Goal: Communication & Community: Answer question/provide support

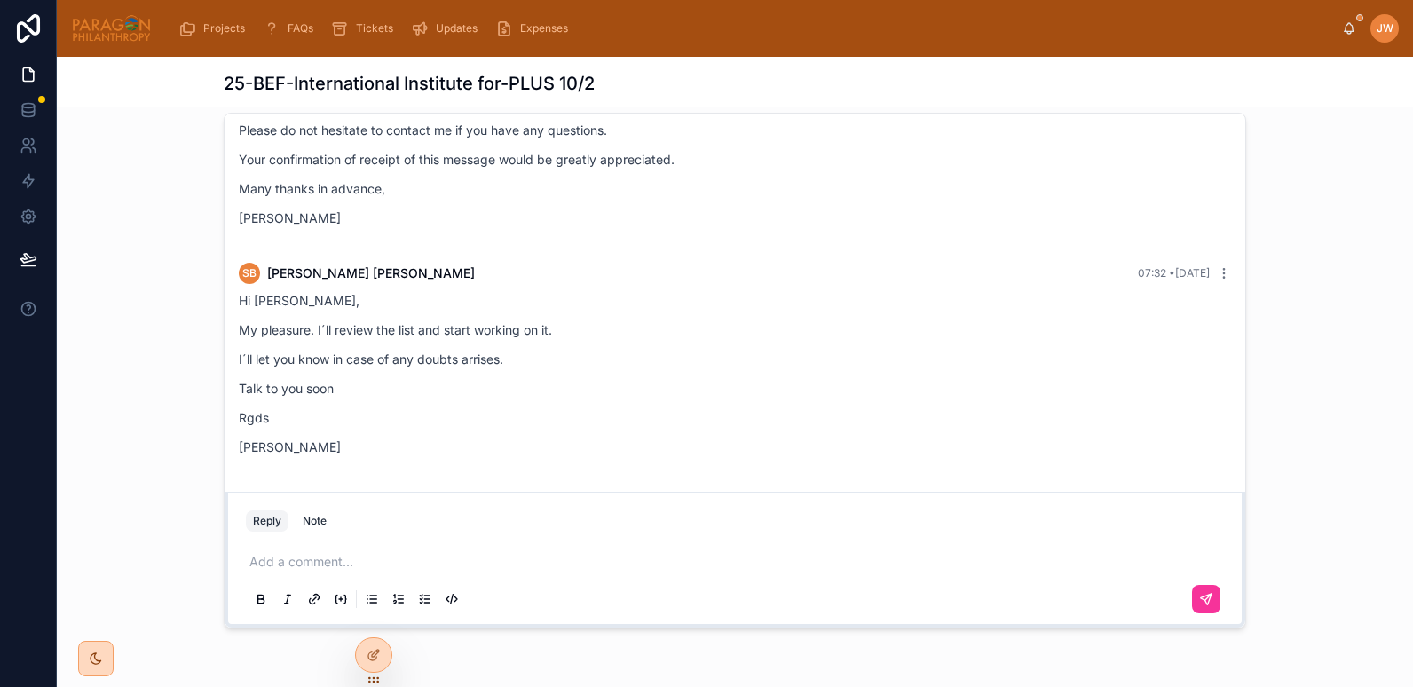
scroll to position [111, 0]
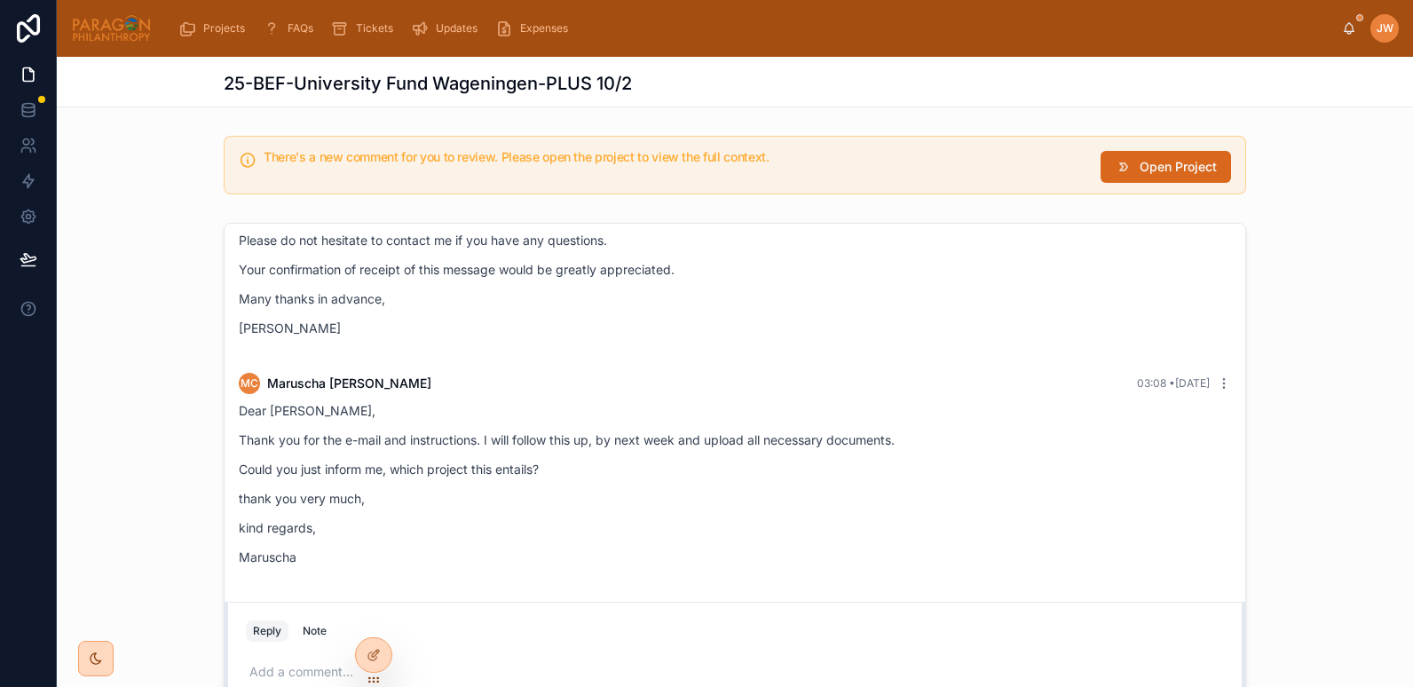
scroll to position [125, 0]
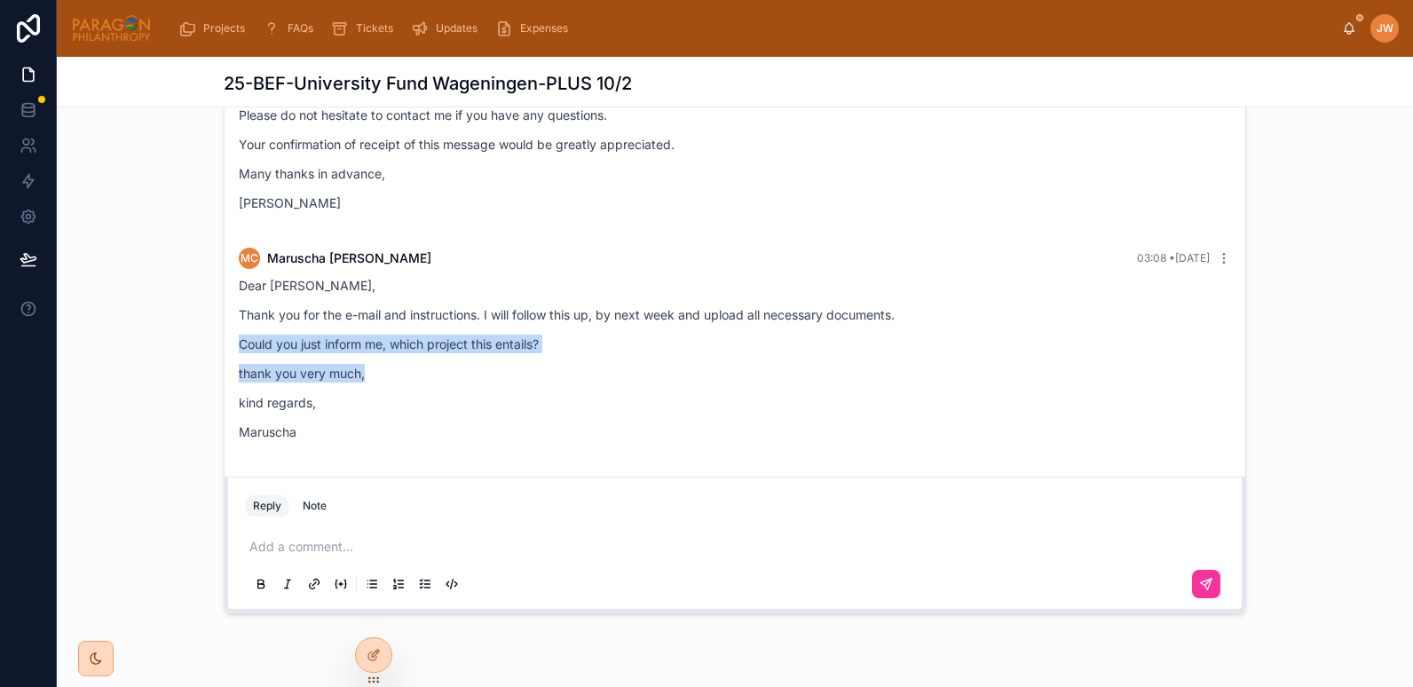
drag, startPoint x: 232, startPoint y: 345, endPoint x: 535, endPoint y: 363, distance: 304.2
click at [535, 363] on div "Dear [PERSON_NAME], Thank you for the e-mail and instructions. I will follow th…" at bounding box center [735, 358] width 993 height 165
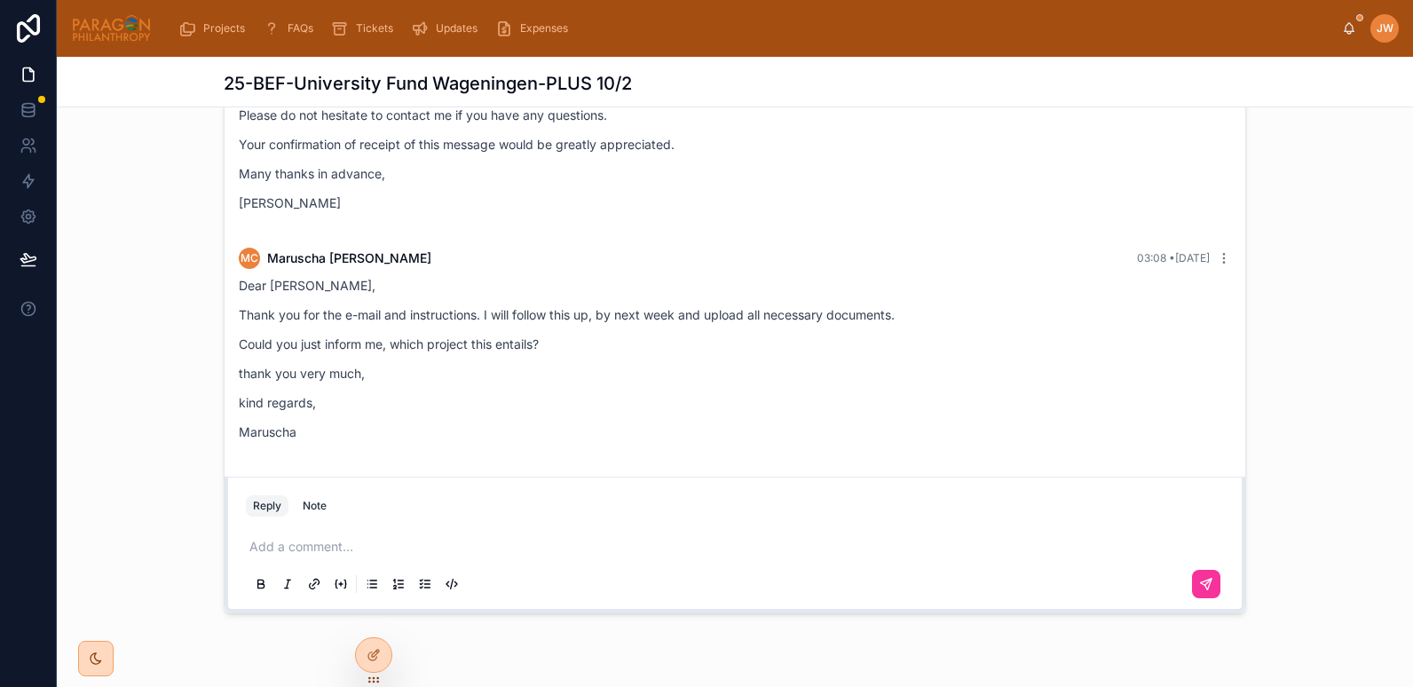
drag, startPoint x: 535, startPoint y: 363, endPoint x: 391, endPoint y: 313, distance: 153.0
click at [391, 313] on p "Thank you for the e-mail and instructions. I will follow this up, by next week …" at bounding box center [735, 314] width 993 height 19
